Goal: Transaction & Acquisition: Purchase product/service

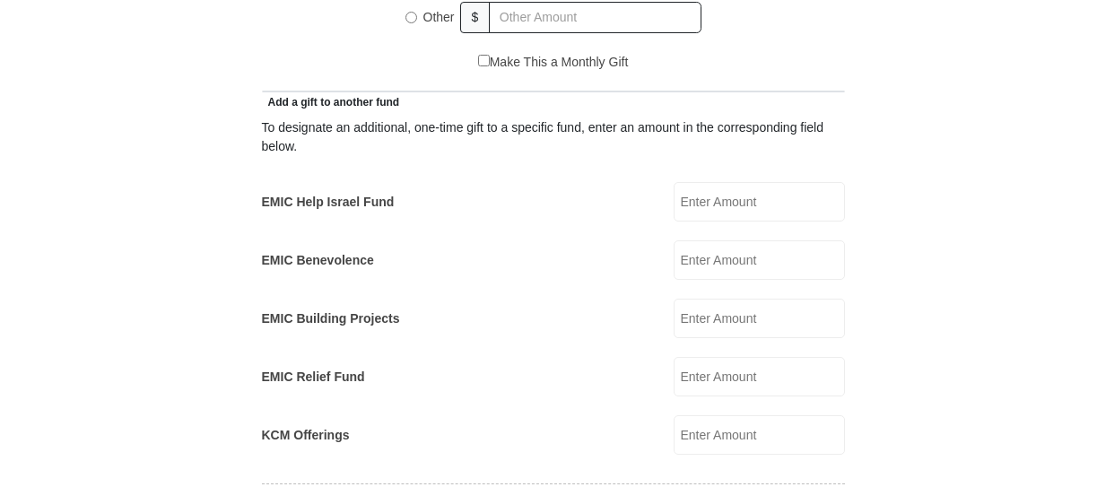
click at [709, 247] on input "EMIC Benevolence" at bounding box center [758, 259] width 171 height 39
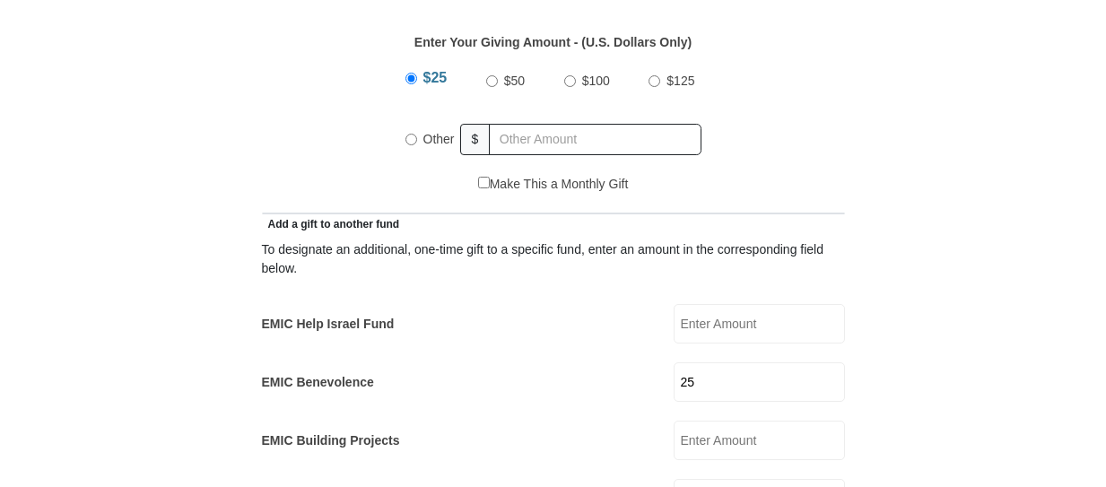
scroll to position [897, 0]
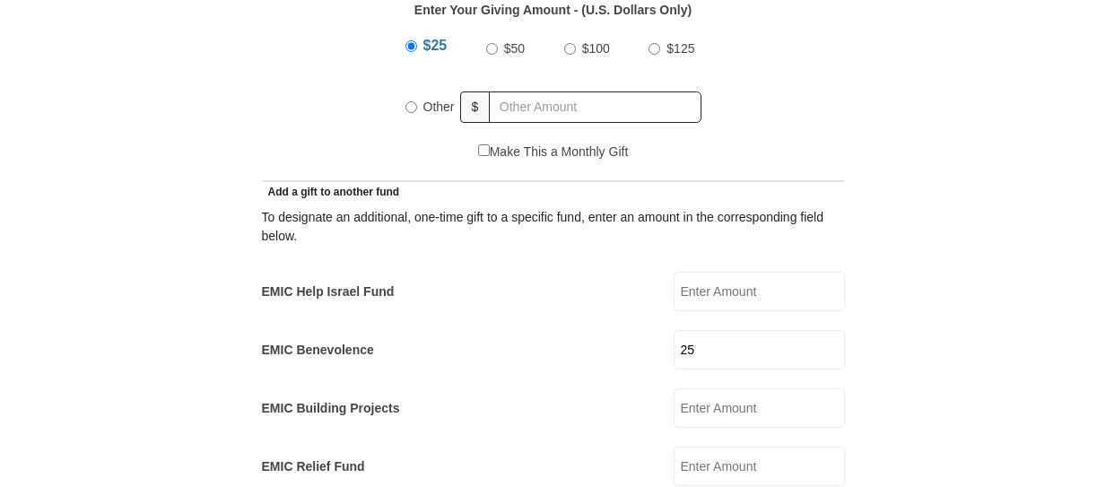
click at [712, 334] on input "25" at bounding box center [758, 349] width 171 height 39
type input "2"
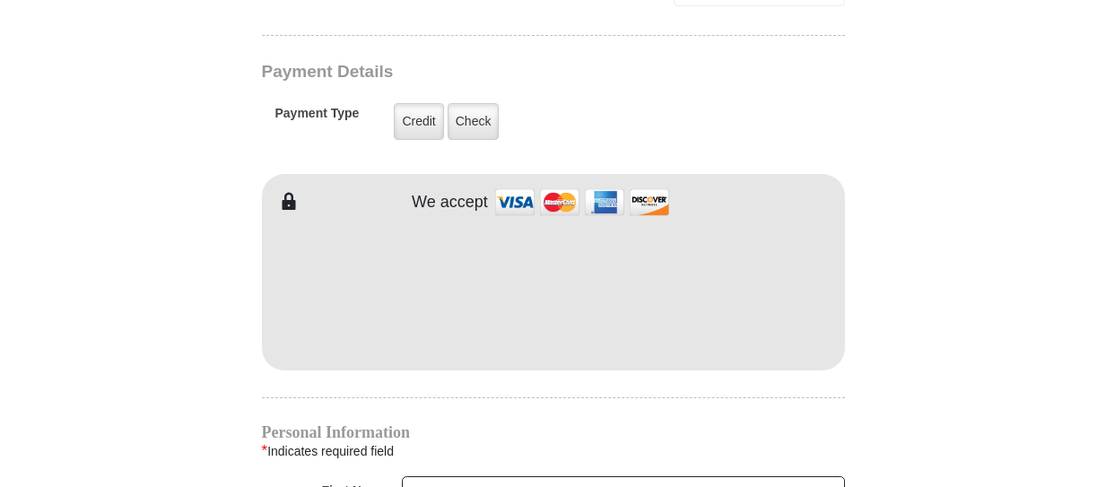
scroll to position [1614, 0]
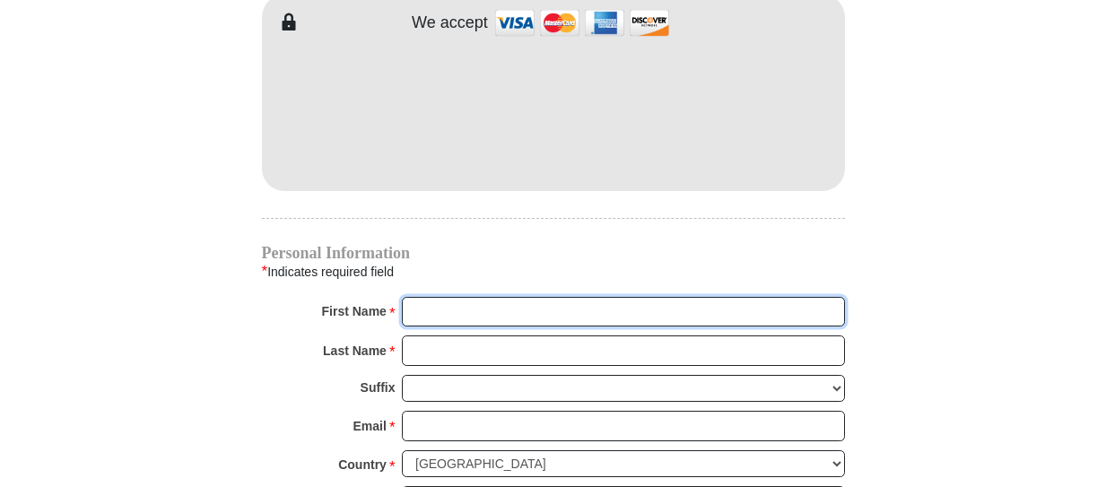
click at [420, 297] on input "First Name *" at bounding box center [623, 312] width 443 height 30
type input "[PERSON_NAME]"
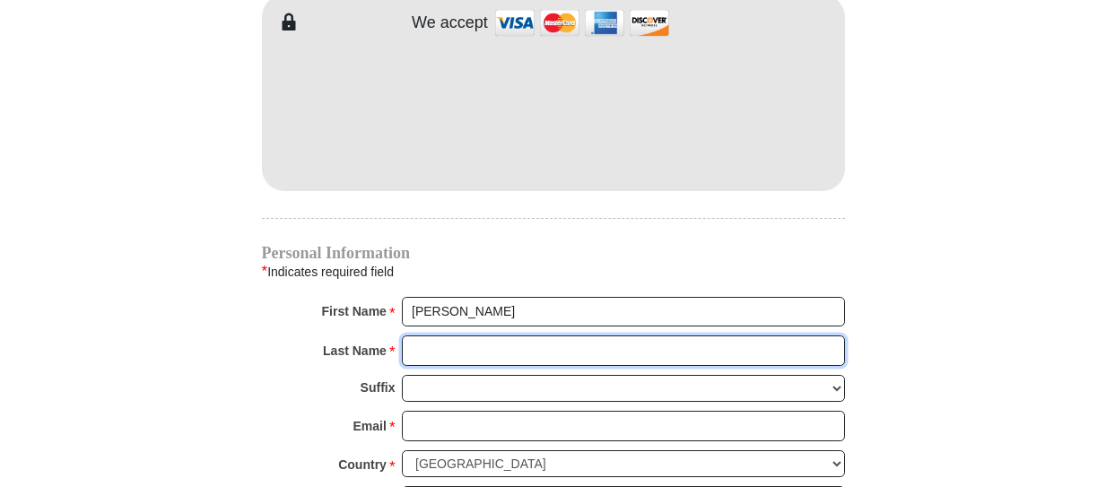
type input "Bullockj"
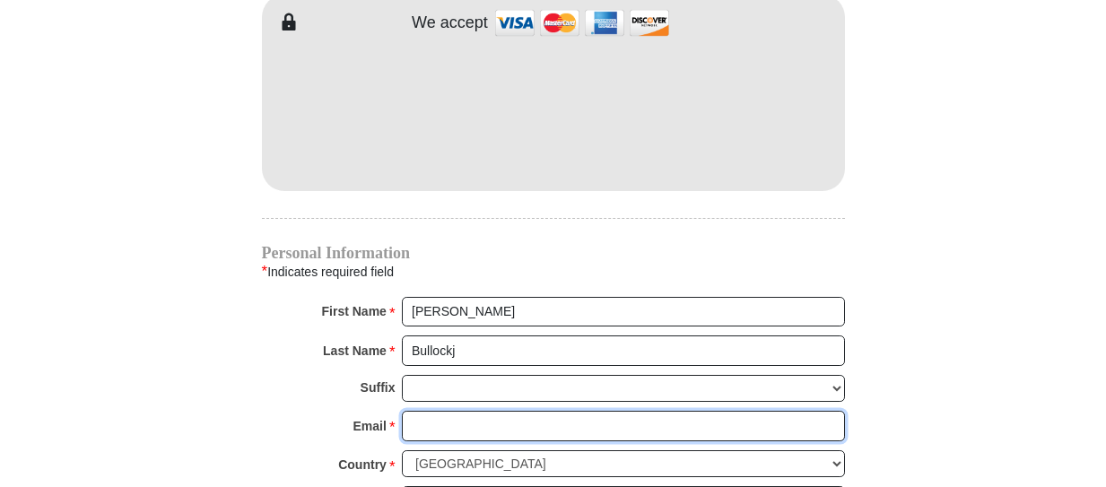
type input "[EMAIL_ADDRESS][DOMAIN_NAME]"
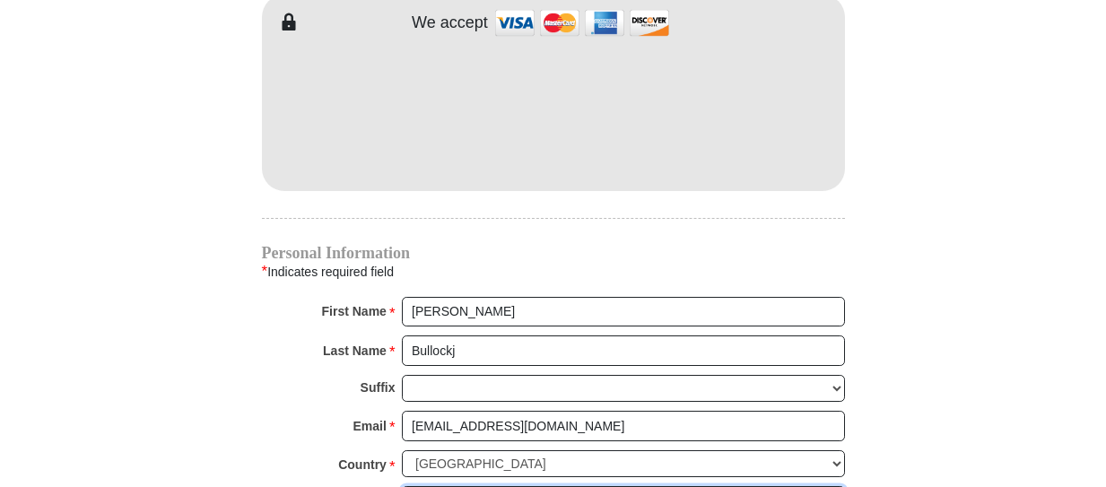
type input "[STREET_ADDRESS][PERSON_NAME]"
type input "Apt. 1"
type input "[GEOGRAPHIC_DATA]"
type input "93930"
type input "8315251813"
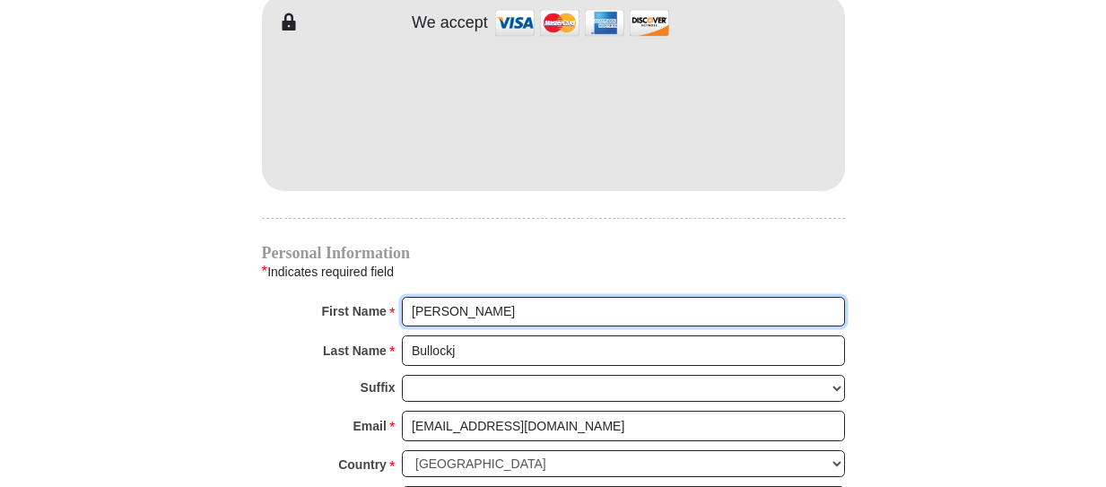
radio input "true"
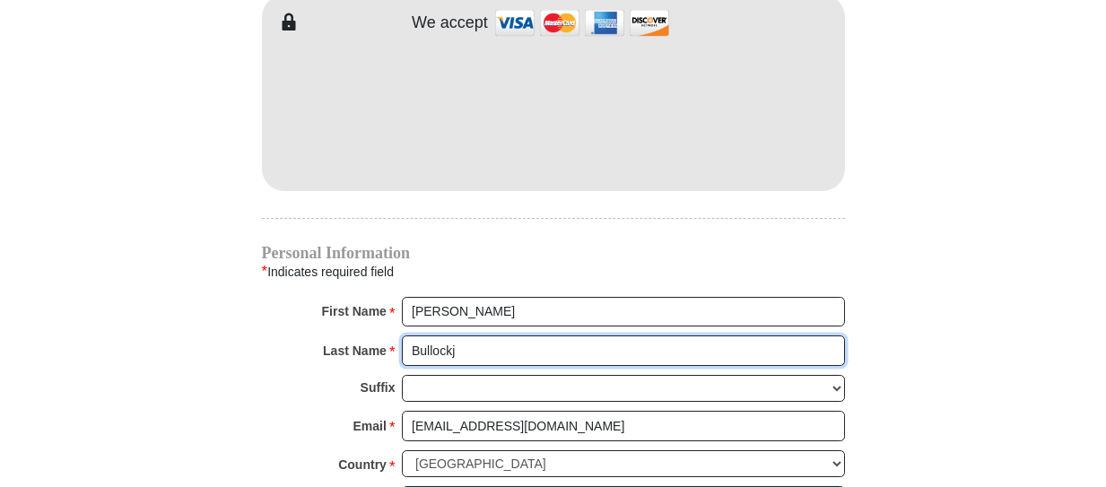
click at [468, 335] on input "Bullockj" at bounding box center [623, 350] width 443 height 30
type input "[PERSON_NAME]"
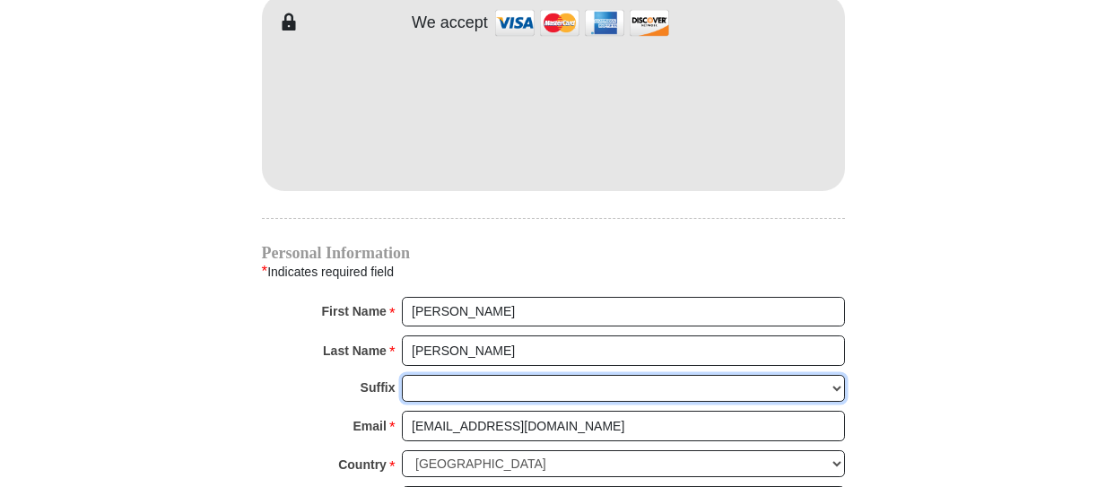
click at [425, 375] on select "[PERSON_NAME] I II III IV V VI" at bounding box center [623, 389] width 443 height 28
select select "Sr"
click at [402, 375] on select "[PERSON_NAME] I II III IV V VI" at bounding box center [623, 389] width 443 height 28
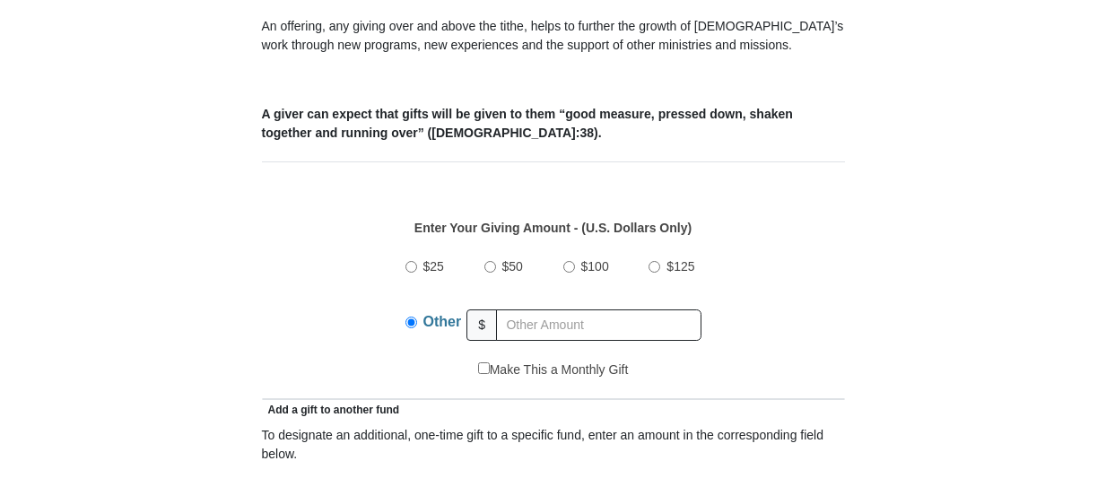
scroll to position [628, 0]
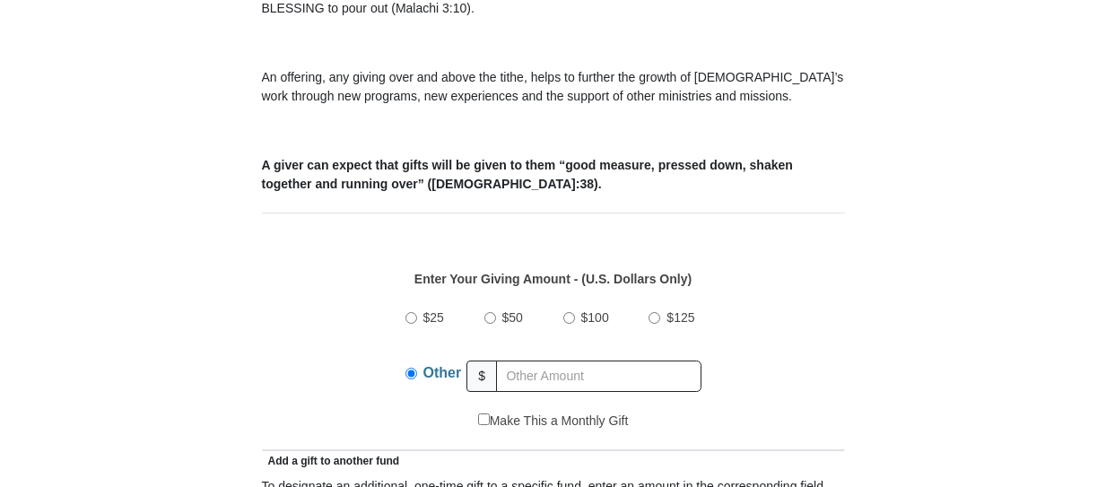
click at [412, 312] on input "$25" at bounding box center [411, 318] width 12 height 12
radio input "true"
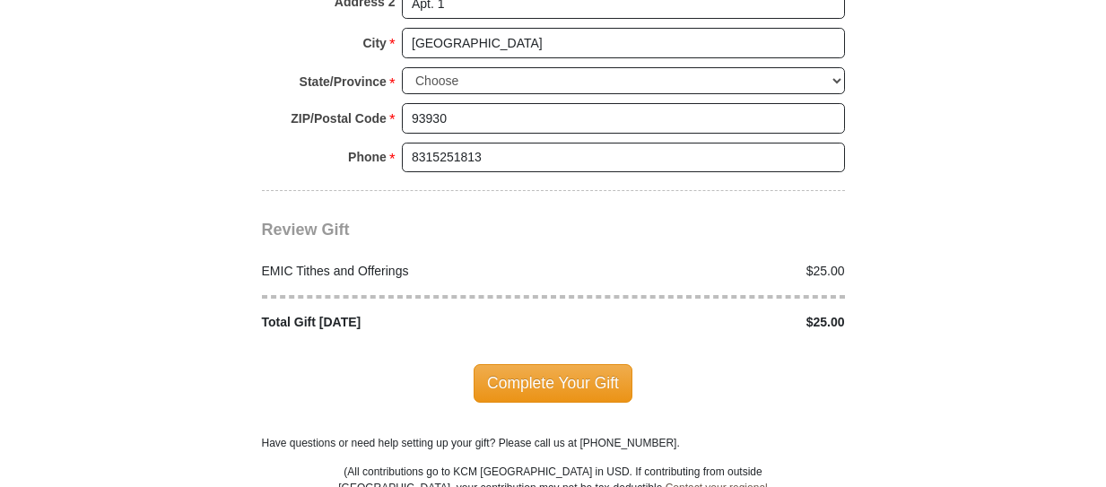
scroll to position [2152, 0]
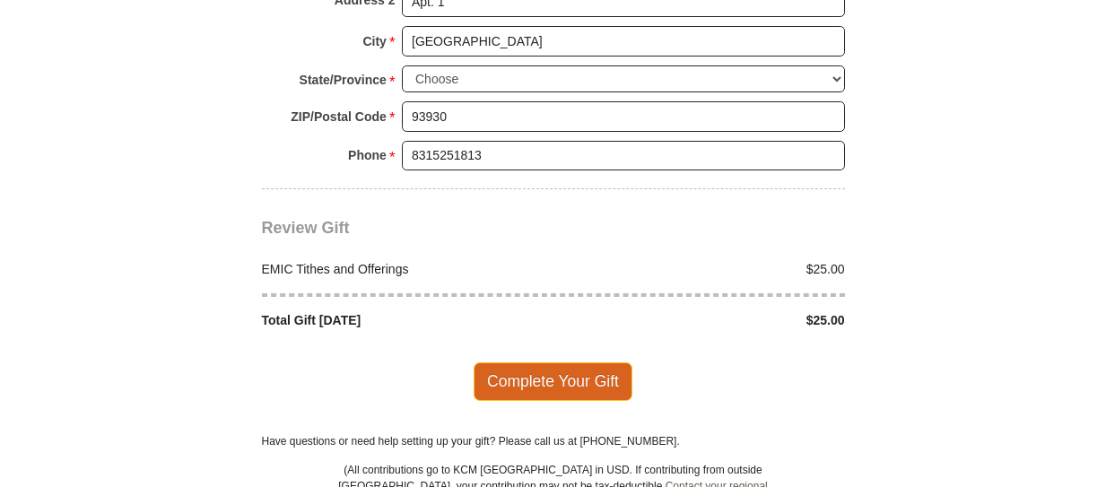
click at [565, 362] on span "Complete Your Gift" at bounding box center [552, 381] width 159 height 38
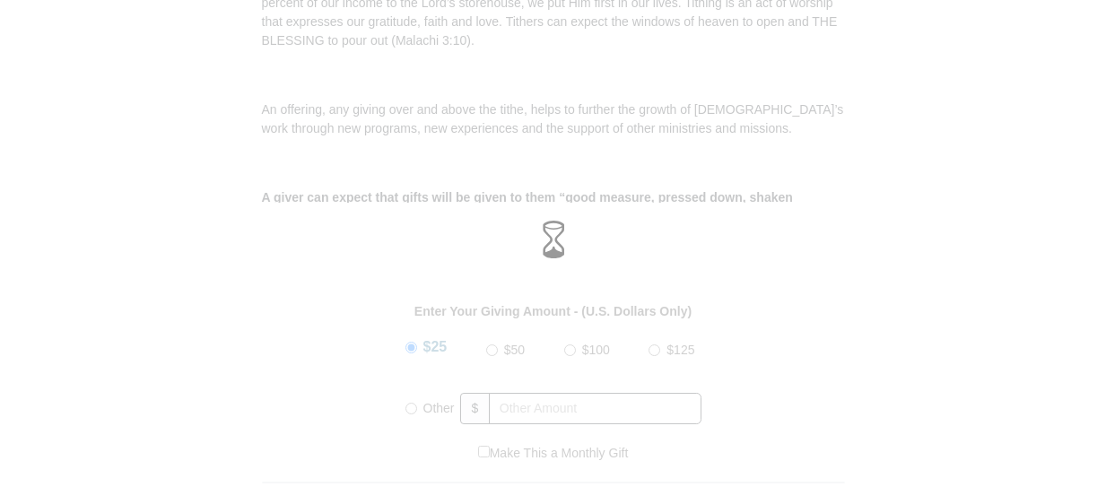
scroll to position [628, 0]
